Goal: Information Seeking & Learning: Learn about a topic

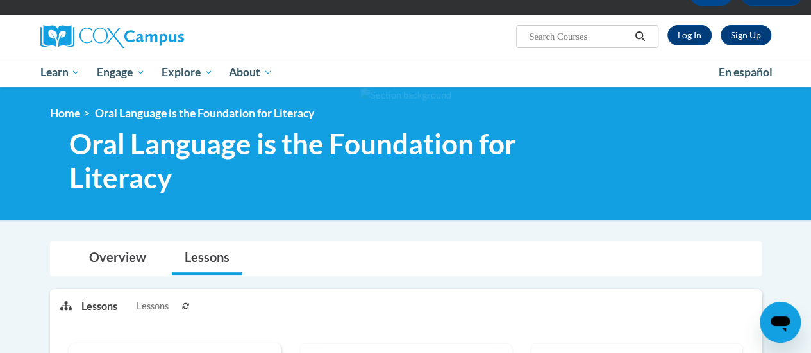
scroll to position [78, 0]
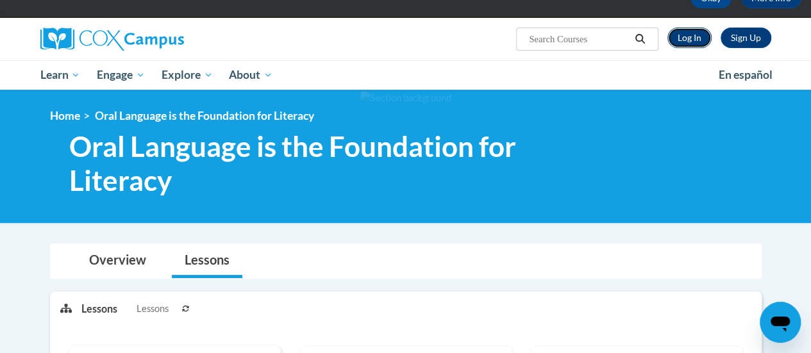
click at [688, 37] on link "Log In" at bounding box center [689, 38] width 44 height 21
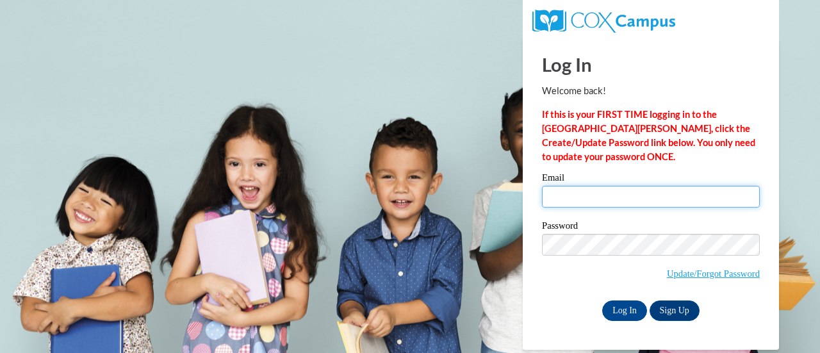
click at [598, 198] on input "Email" at bounding box center [651, 197] width 218 height 22
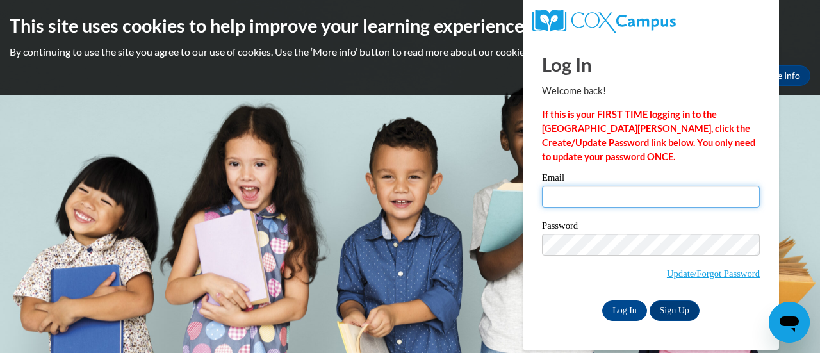
type input "[EMAIL_ADDRESS][DOMAIN_NAME]"
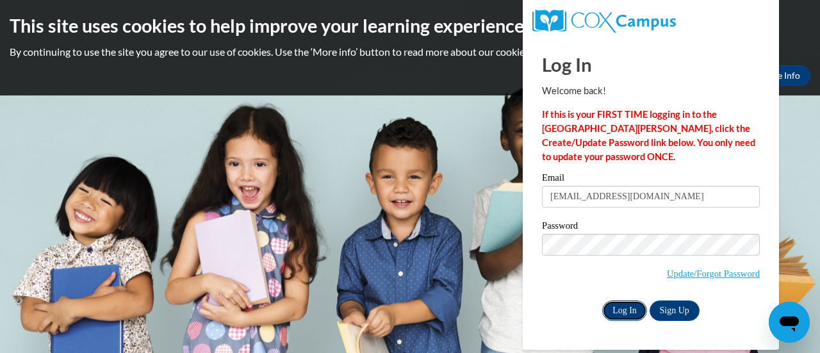
click at [629, 303] on input "Log In" at bounding box center [624, 311] width 45 height 21
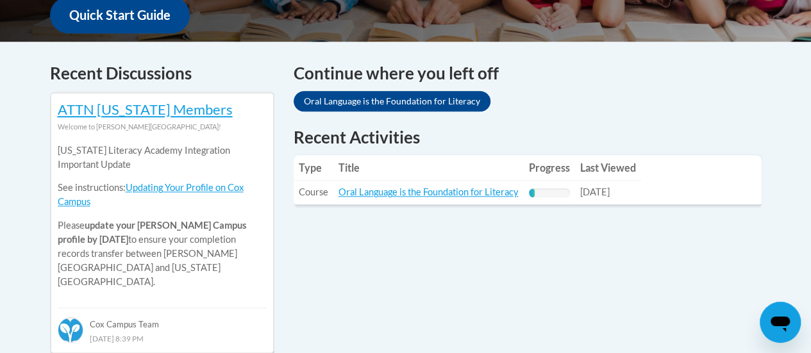
scroll to position [536, 0]
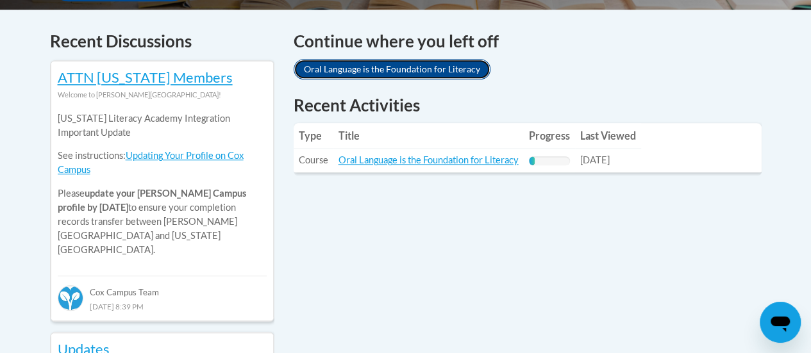
click at [394, 66] on link "Oral Language is the Foundation for Literacy" at bounding box center [392, 69] width 197 height 21
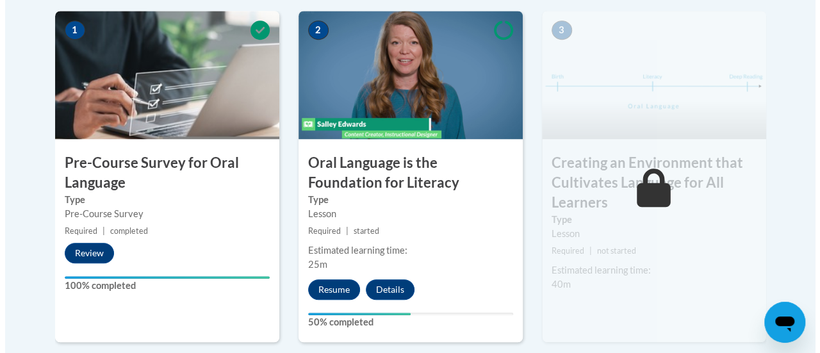
scroll to position [450, 0]
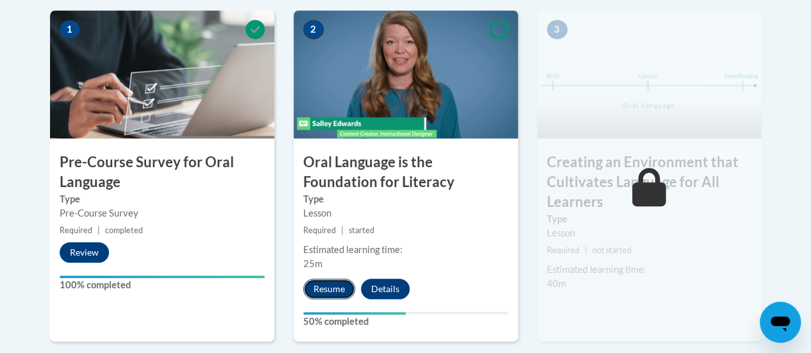
click at [324, 285] on button "Resume" at bounding box center [329, 289] width 52 height 21
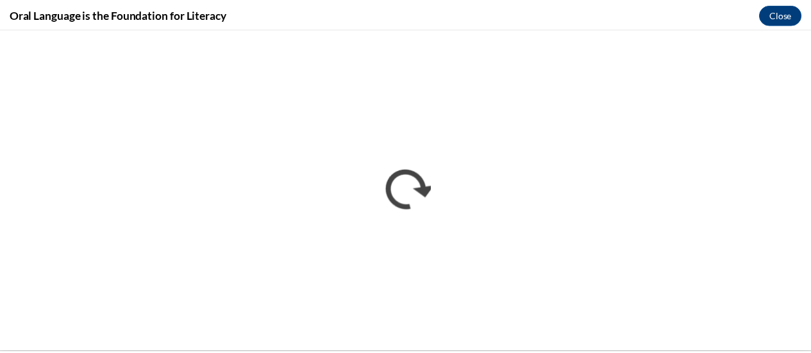
scroll to position [0, 0]
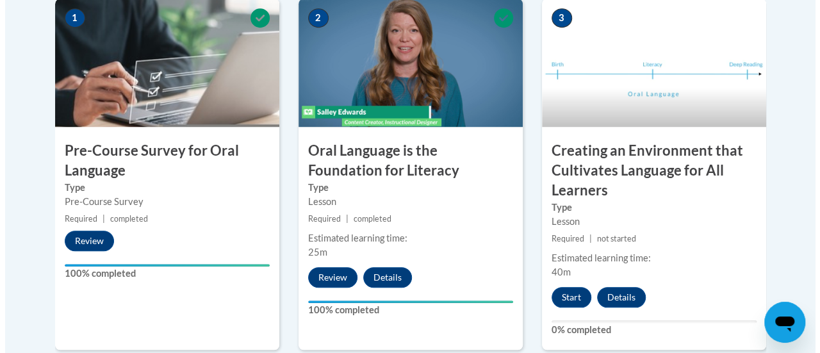
scroll to position [462, 0]
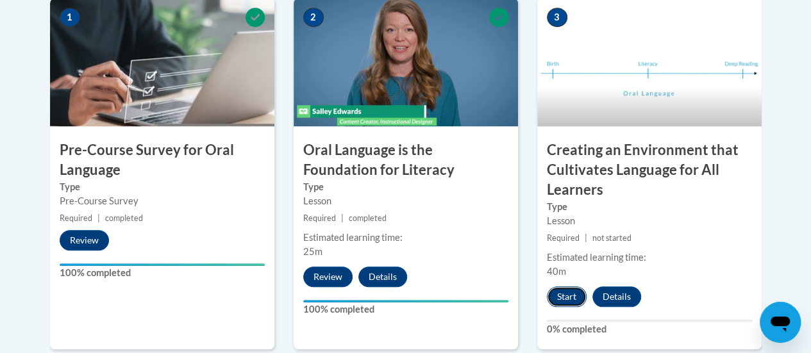
click at [567, 294] on button "Start" at bounding box center [567, 296] width 40 height 21
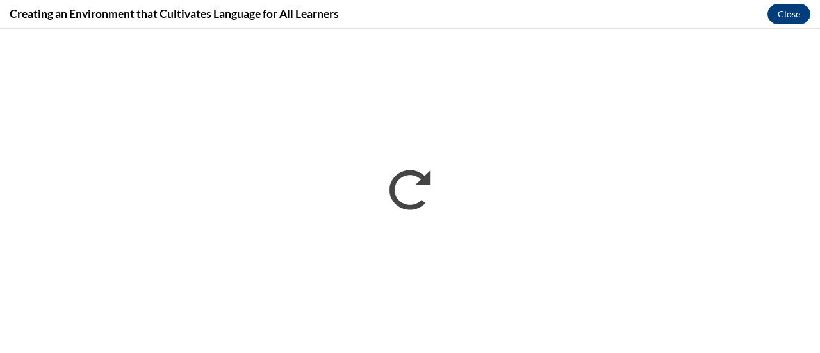
scroll to position [0, 0]
